Goal: Task Accomplishment & Management: Complete application form

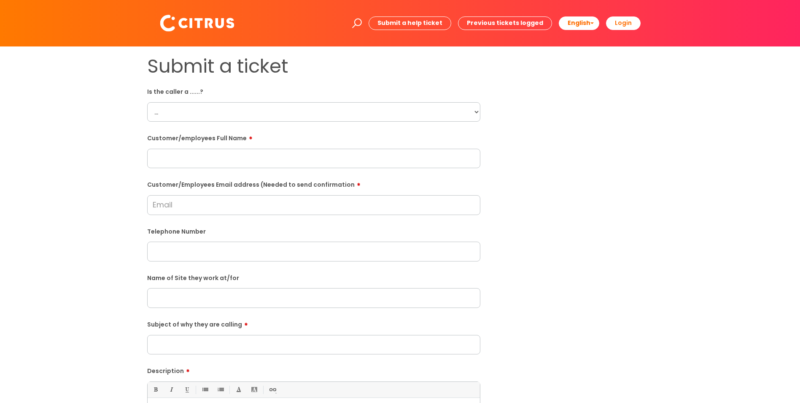
click at [217, 38] on select "... Citrus Customer Citrus Employee [DEMOGRAPHIC_DATA] Supplier" at bounding box center [313, 111] width 333 height 19
select select "Citrus Employee"
click at [147, 38] on select "... Citrus Customer Citrus Employee [DEMOGRAPHIC_DATA] Supplier" at bounding box center [313, 111] width 333 height 19
drag, startPoint x: 259, startPoint y: 157, endPoint x: 233, endPoint y: 145, distance: 28.9
click at [217, 38] on input "text" at bounding box center [313, 158] width 333 height 19
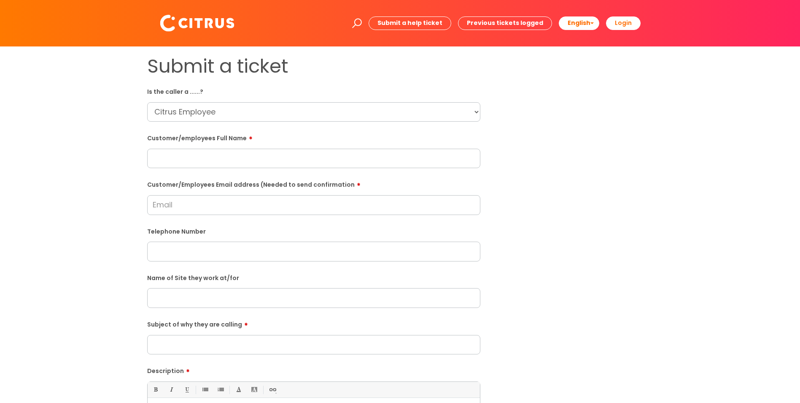
paste input "Blessing Olorunyomi"
type input "Blessing Olorunyomi"
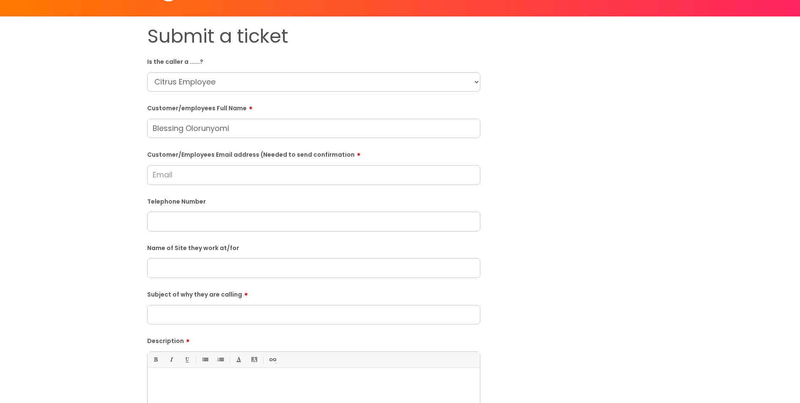
scroll to position [42, 0]
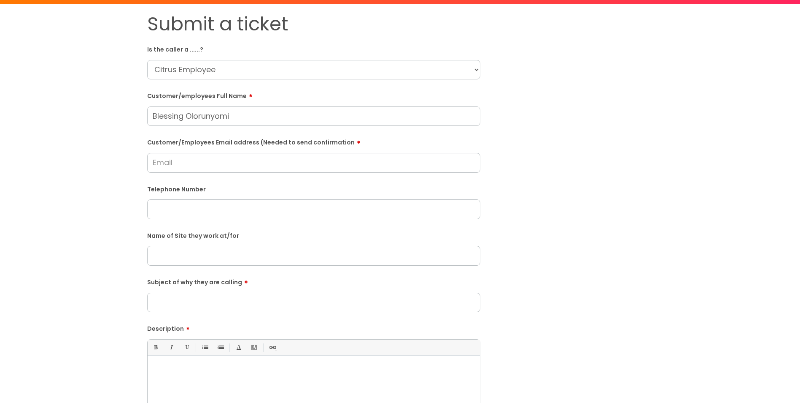
click at [184, 38] on input "text" at bounding box center [313, 208] width 333 height 19
paste input "07884677371"
type input "07884677371"
click at [217, 38] on input "Customer/Employees Email address (Needed to send confirmation" at bounding box center [313, 162] width 333 height 19
paste input "[EMAIL_ADDRESS][DOMAIN_NAME]"
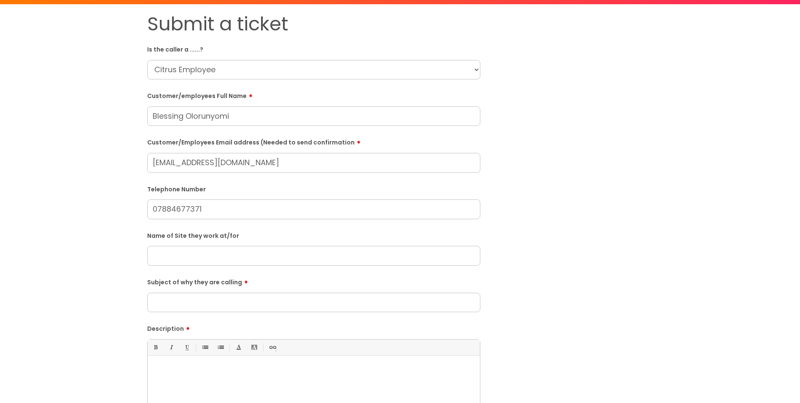
drag, startPoint x: 156, startPoint y: 162, endPoint x: 143, endPoint y: 164, distance: 12.8
click at [143, 38] on div "Submit a ticket Is the caller a ......? ... Citrus Customer Citrus Employee [DE…" at bounding box center [314, 256] width 346 height 486
type input "[EMAIL_ADDRESS][DOMAIN_NAME]"
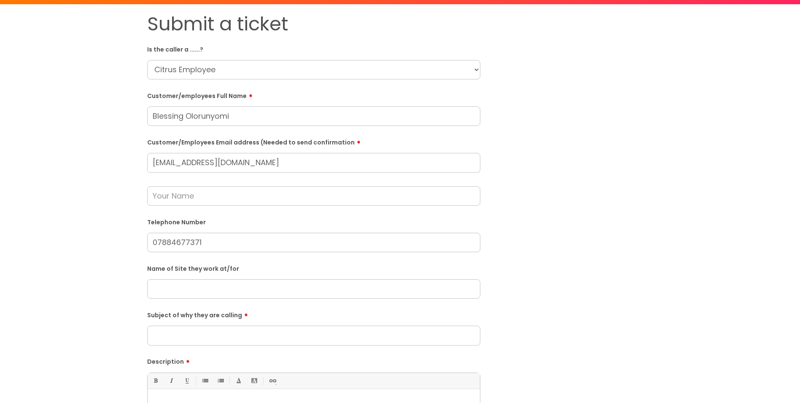
click at [176, 38] on input "07884677371" at bounding box center [313, 241] width 333 height 19
type input "07884 677371"
